Goal: Transaction & Acquisition: Purchase product/service

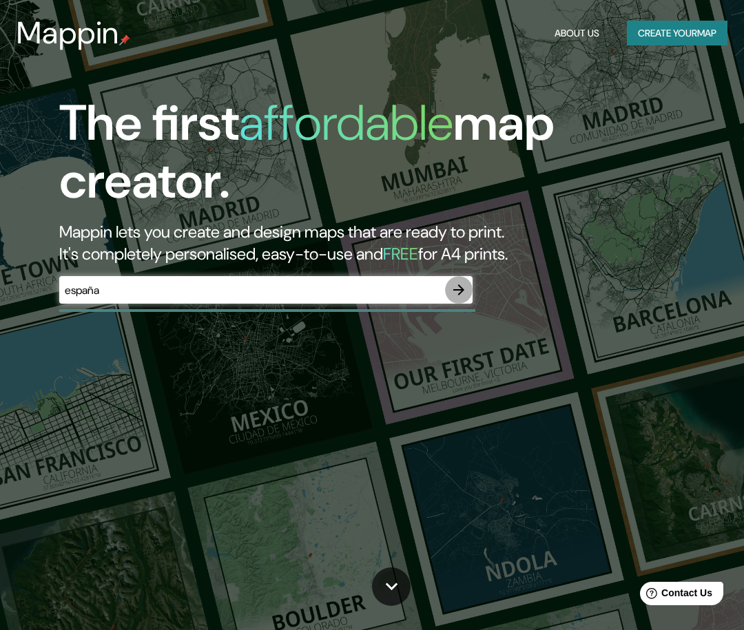
click at [455, 287] on icon "button" at bounding box center [459, 290] width 17 height 17
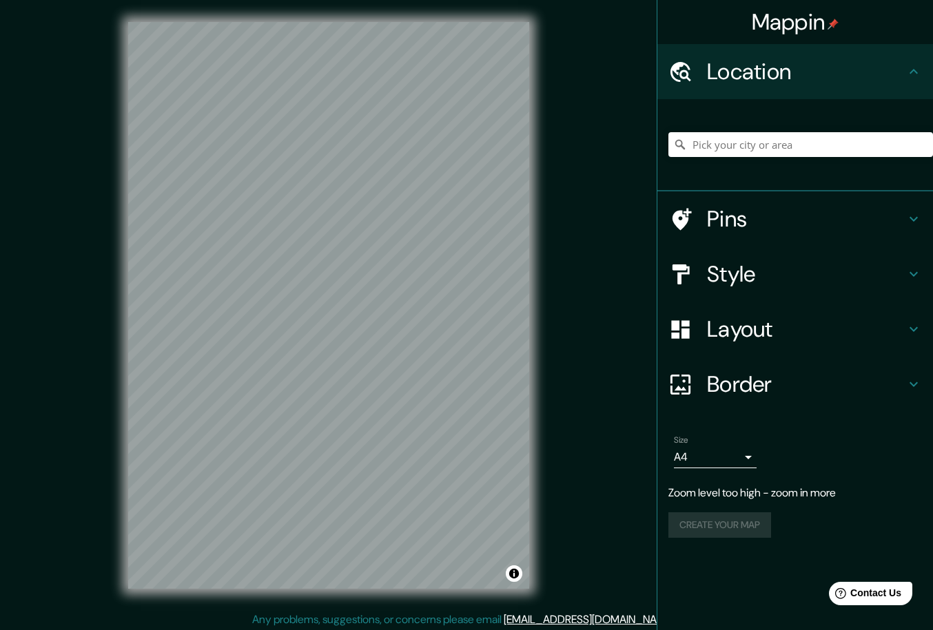
click at [734, 287] on div "Style" at bounding box center [795, 274] width 276 height 55
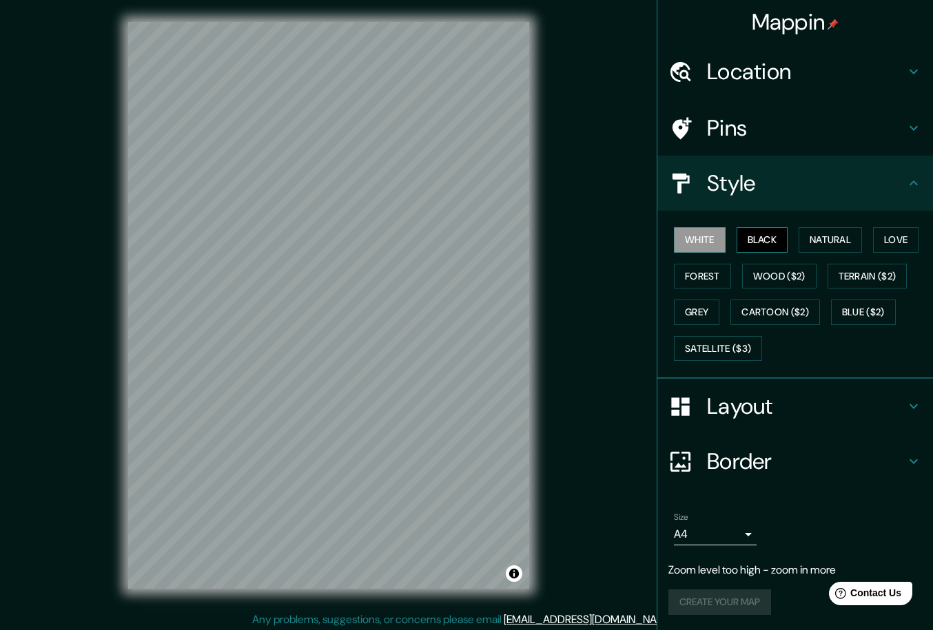
click at [743, 244] on button "Black" at bounding box center [762, 239] width 52 height 25
click at [699, 237] on button "White" at bounding box center [700, 239] width 52 height 25
click at [743, 237] on button "Natural" at bounding box center [829, 239] width 63 height 25
click at [705, 240] on button "White" at bounding box center [700, 239] width 52 height 25
click at [710, 269] on button "Forest" at bounding box center [702, 276] width 57 height 25
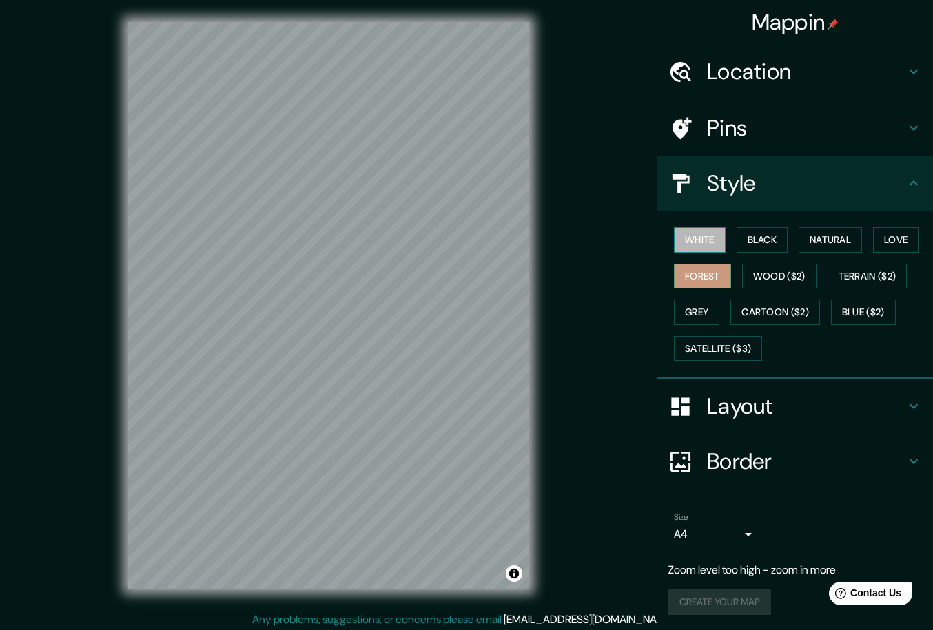
click at [711, 241] on button "White" at bounding box center [700, 239] width 52 height 25
click at [743, 237] on button "Black" at bounding box center [762, 239] width 52 height 25
click at [591, 290] on div "© Mapbox © OpenStreetMap Improve this map" at bounding box center [329, 306] width 840 height 568
click at [703, 241] on button "White" at bounding box center [700, 239] width 52 height 25
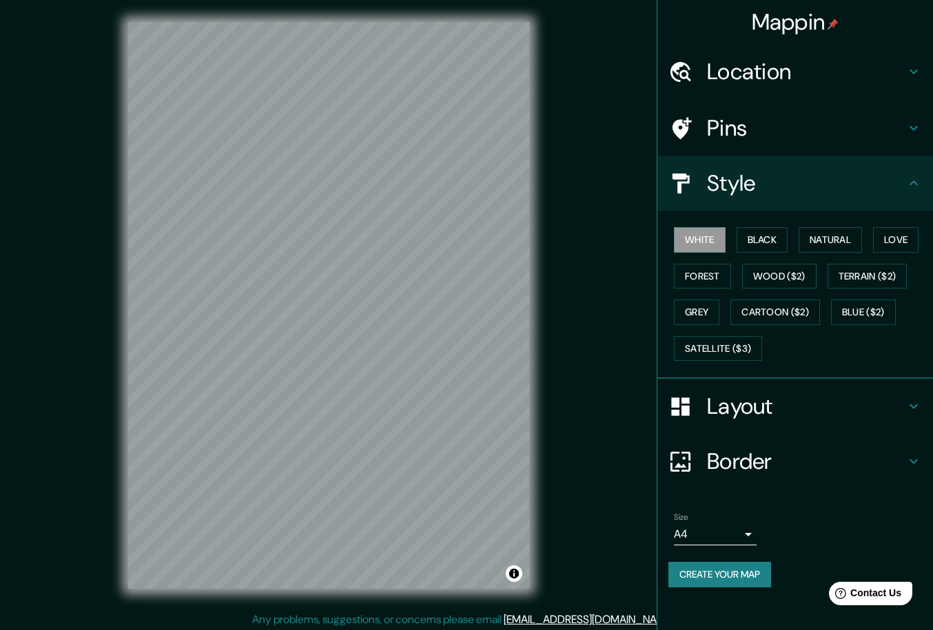
click at [578, 160] on div "© Mapbox © OpenStreetMap Improve this map" at bounding box center [329, 306] width 840 height 568
click at [743, 247] on button "Black" at bounding box center [762, 239] width 52 height 25
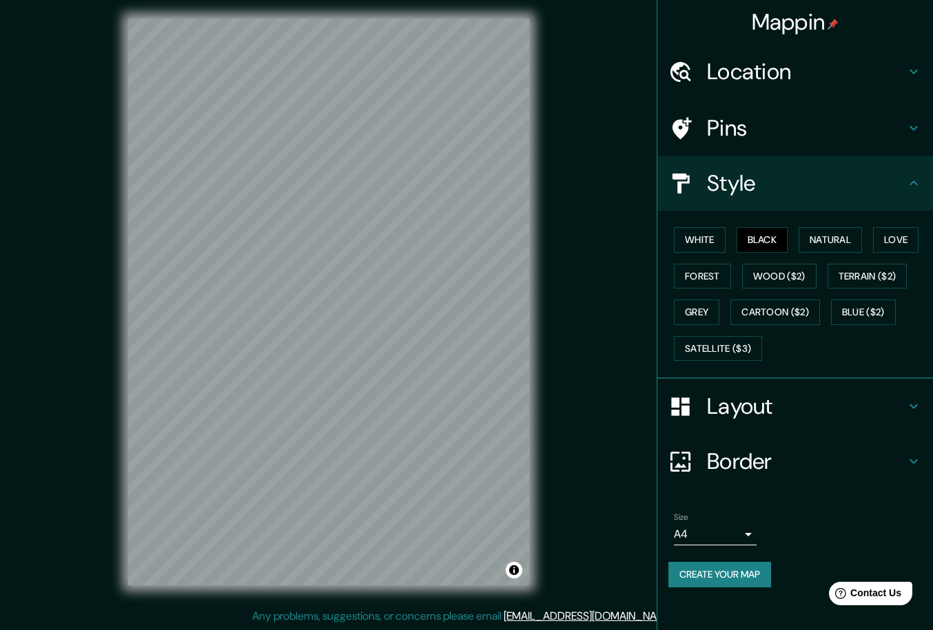
scroll to position [3, 0]
